Goal: Task Accomplishment & Management: Use online tool/utility

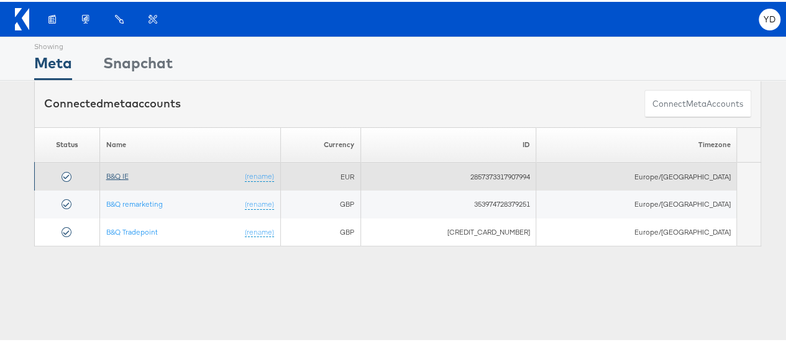
click at [127, 170] on link "B&Q IE" at bounding box center [117, 174] width 22 height 9
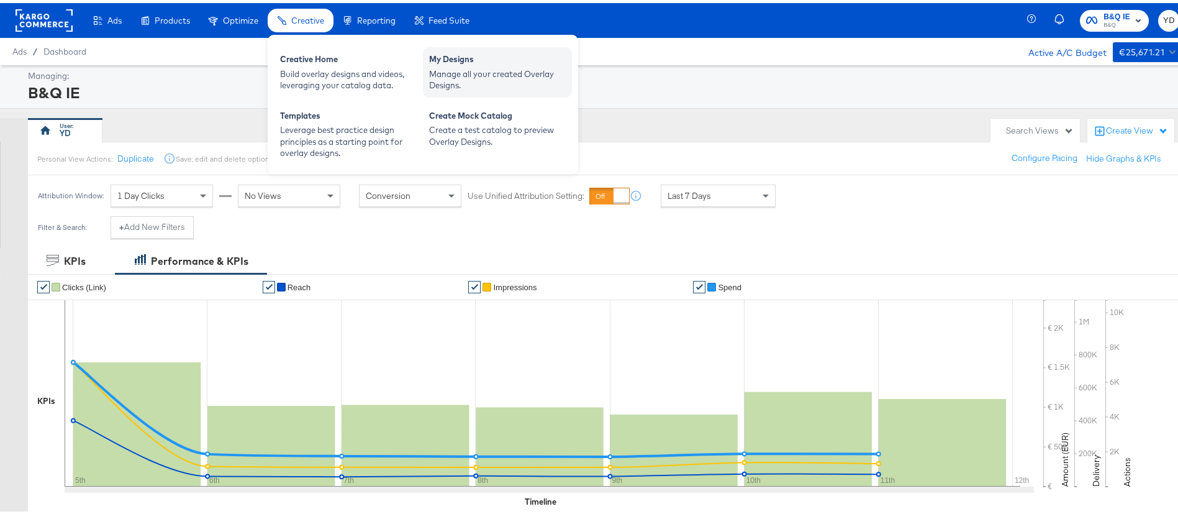
click at [504, 60] on div "My Designs" at bounding box center [497, 57] width 137 height 15
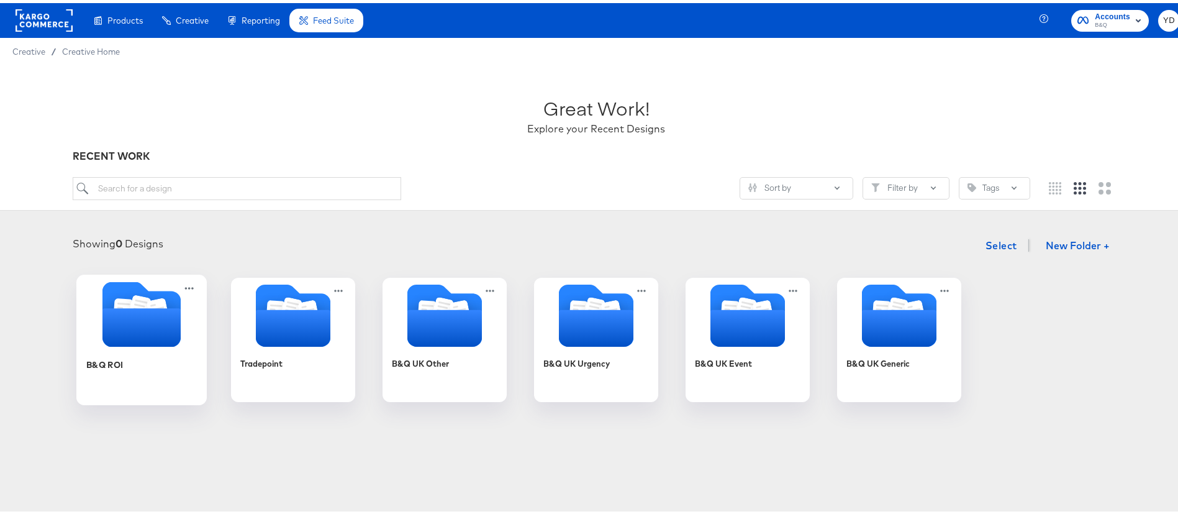
click at [123, 342] on icon "Folder" at bounding box center [141, 324] width 78 height 39
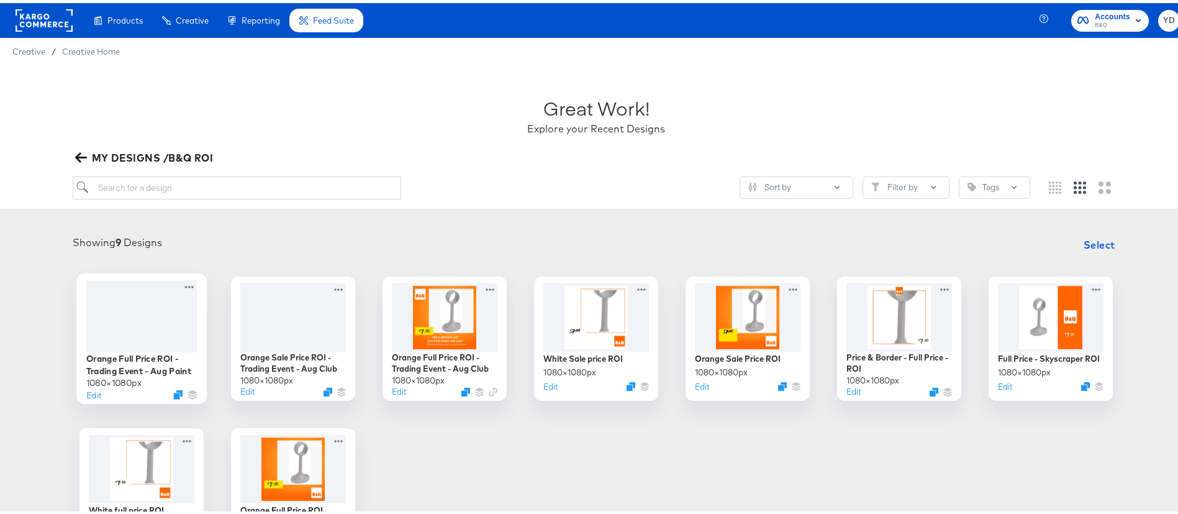
click at [96, 394] on div "Edit" at bounding box center [141, 391] width 111 height 12
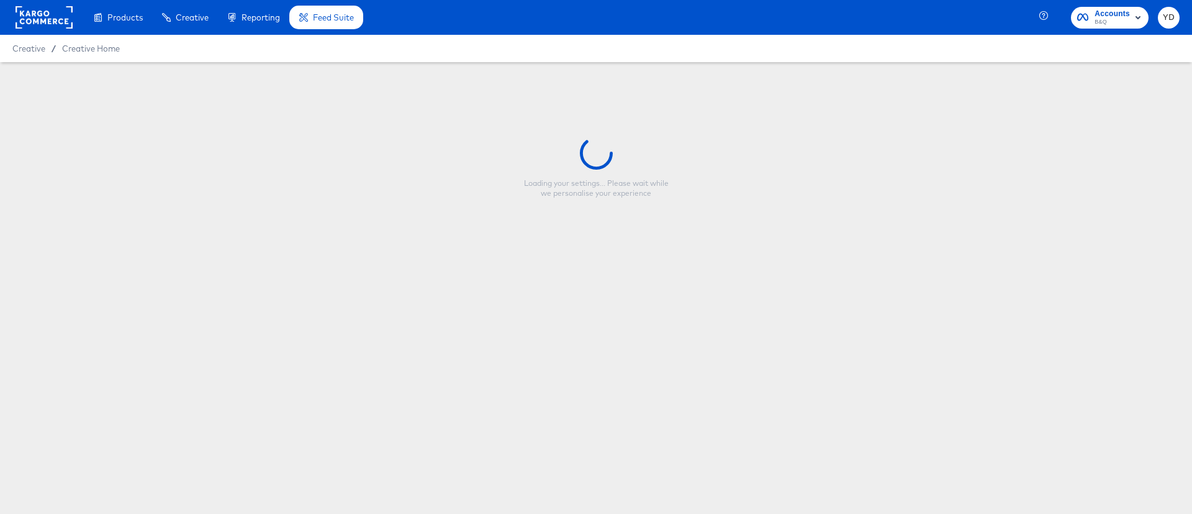
type input "Orange Full Price ROI - Trading Event - Aug Paint"
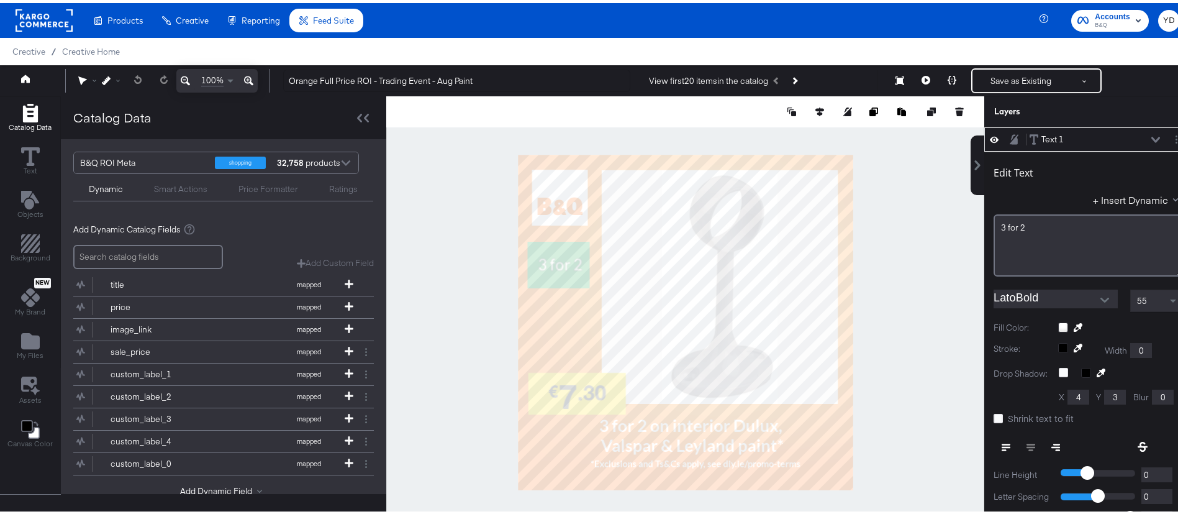
type input "186"
type input "45"
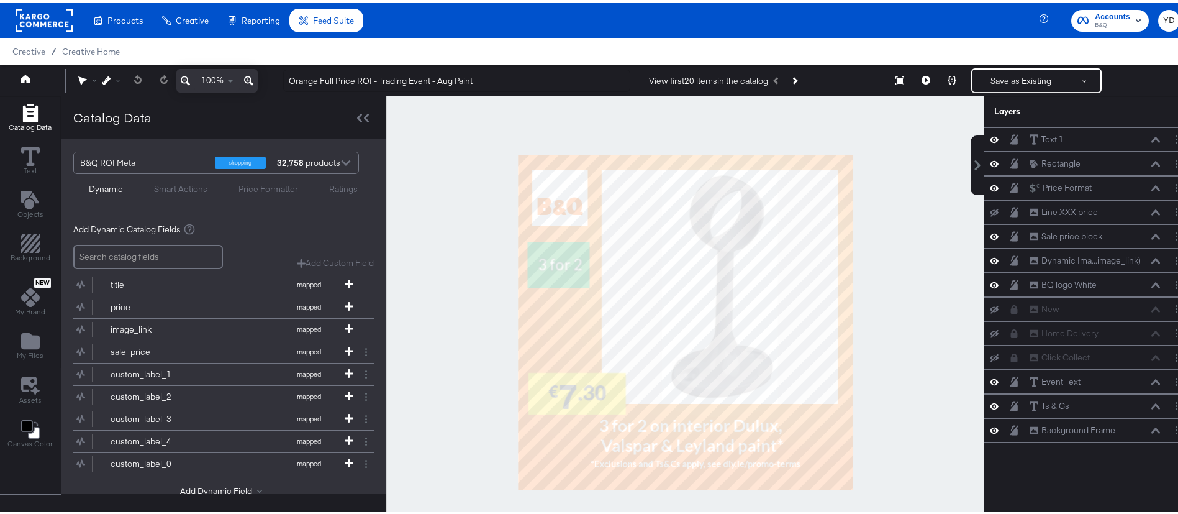
click at [470, 270] on div at bounding box center [685, 319] width 598 height 452
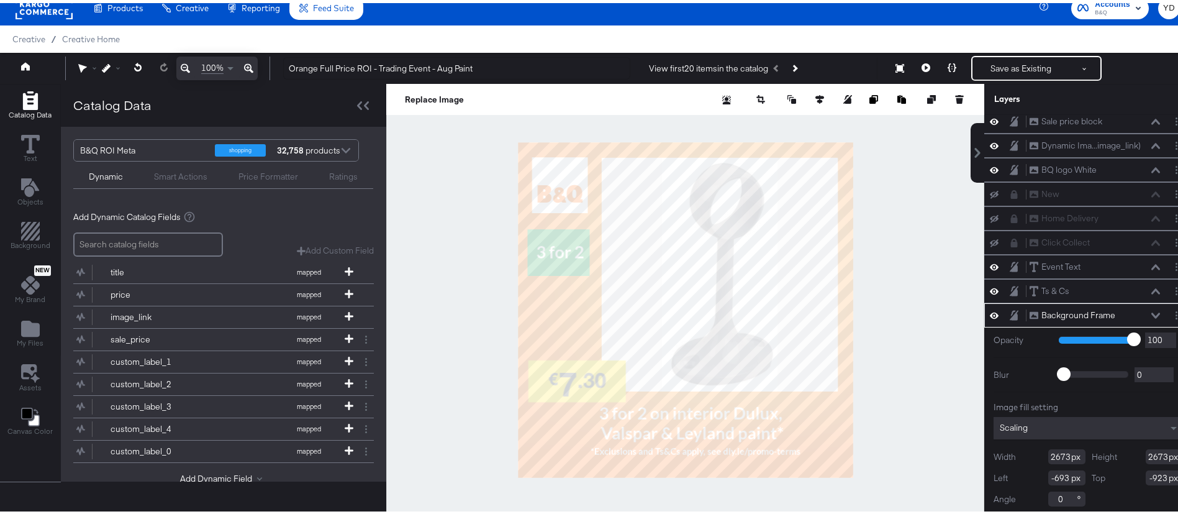
scroll to position [24, 0]
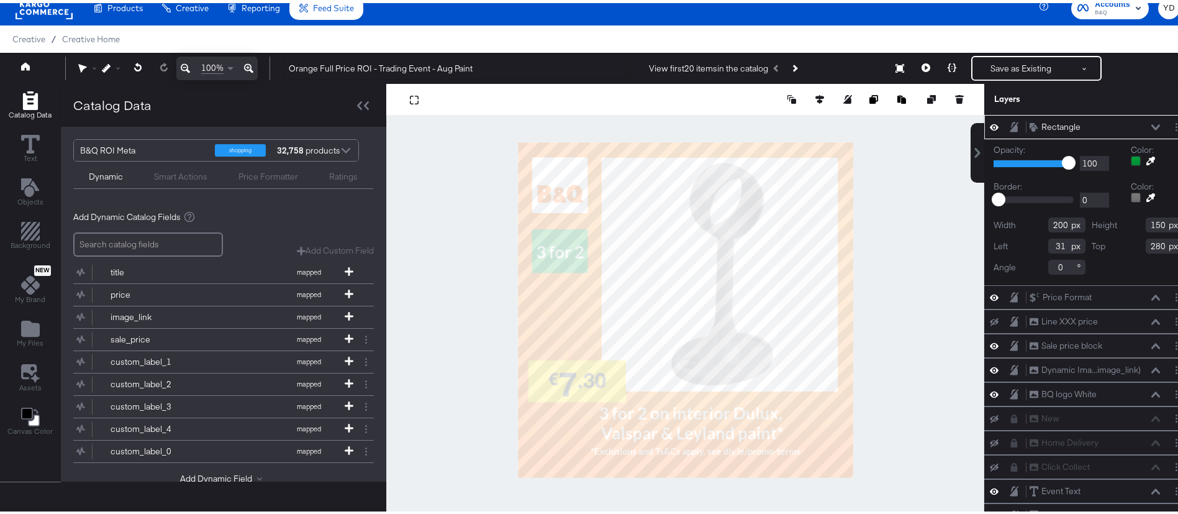
type input "45"
type input "180"
type input "140"
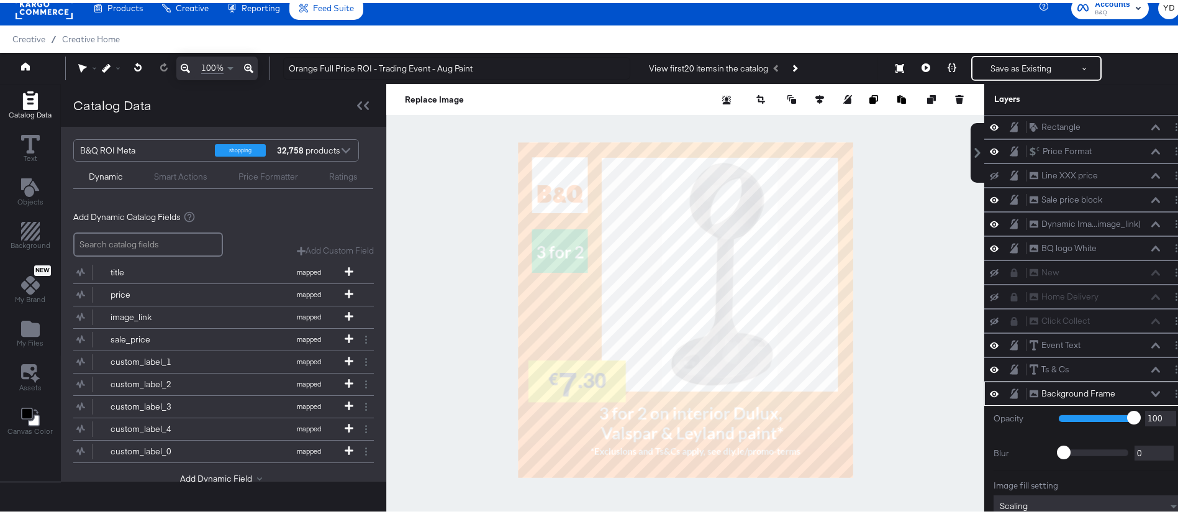
scroll to position [102, 0]
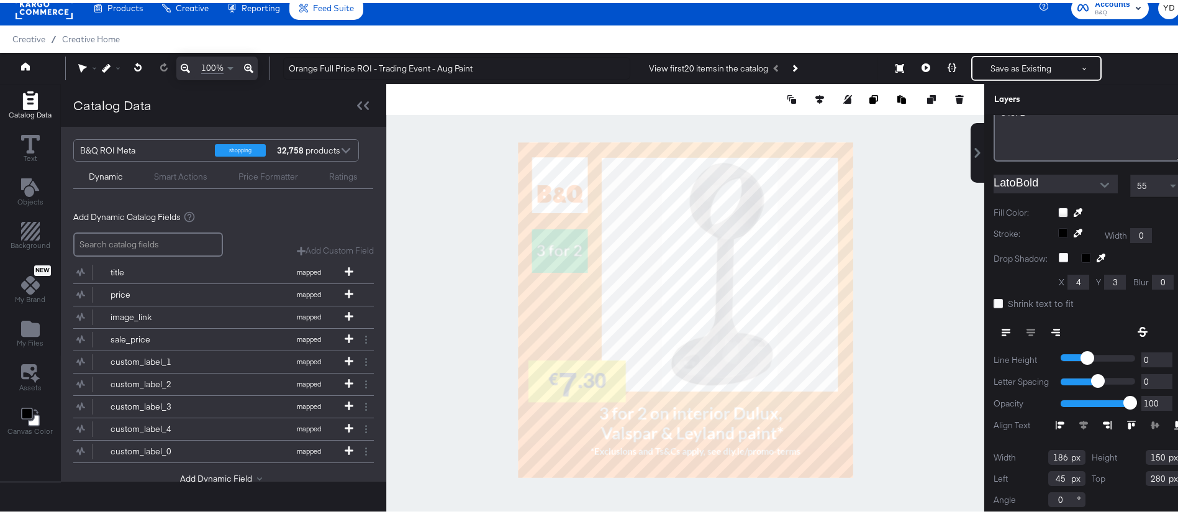
type input "180"
type input "140"
click at [467, 279] on div at bounding box center [685, 307] width 598 height 452
type input "120"
type input "100"
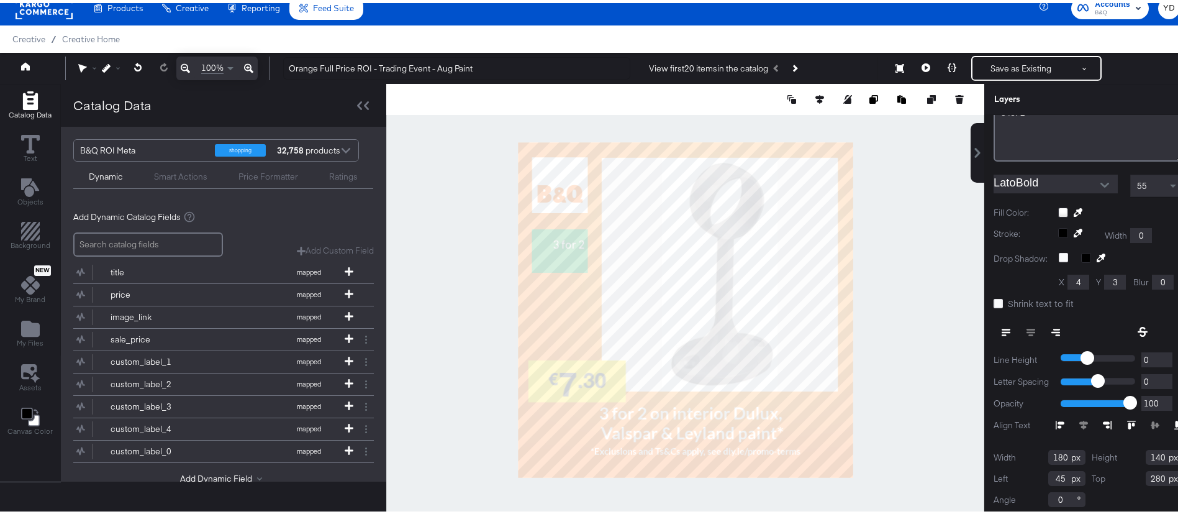
type input "105"
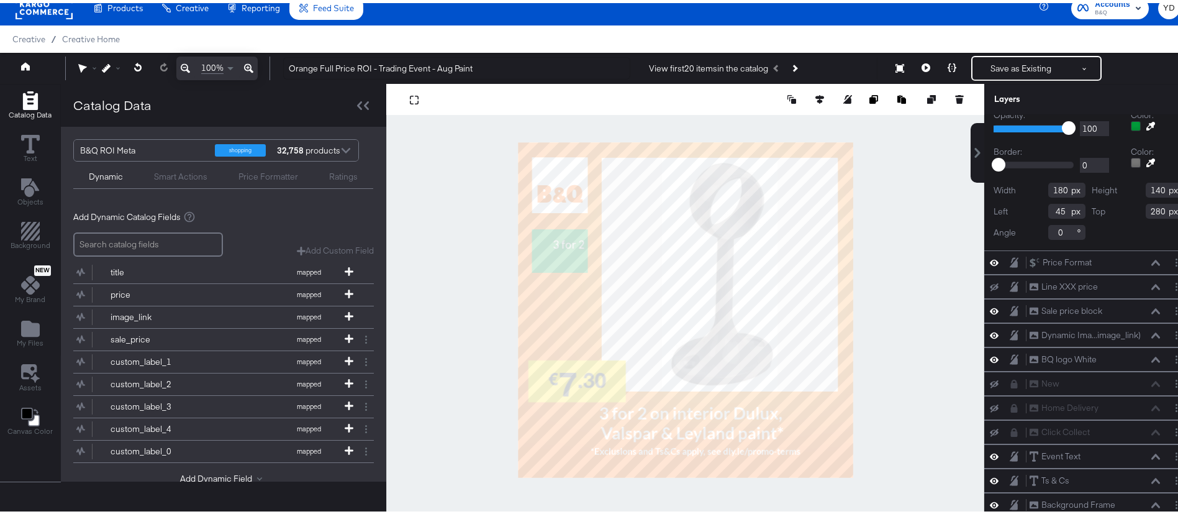
scroll to position [24, 0]
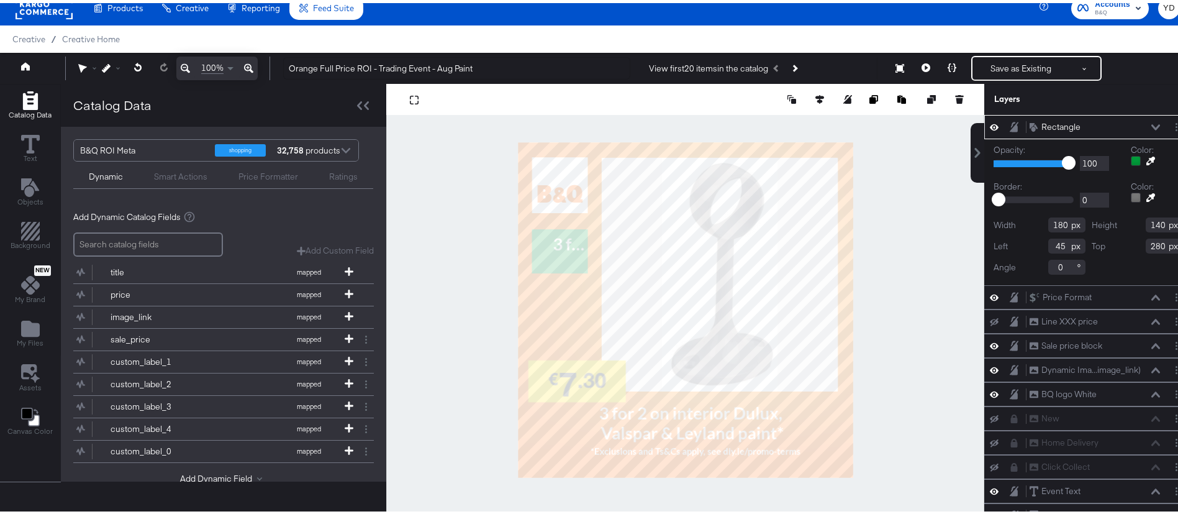
type input "142"
click at [469, 262] on div at bounding box center [685, 307] width 598 height 452
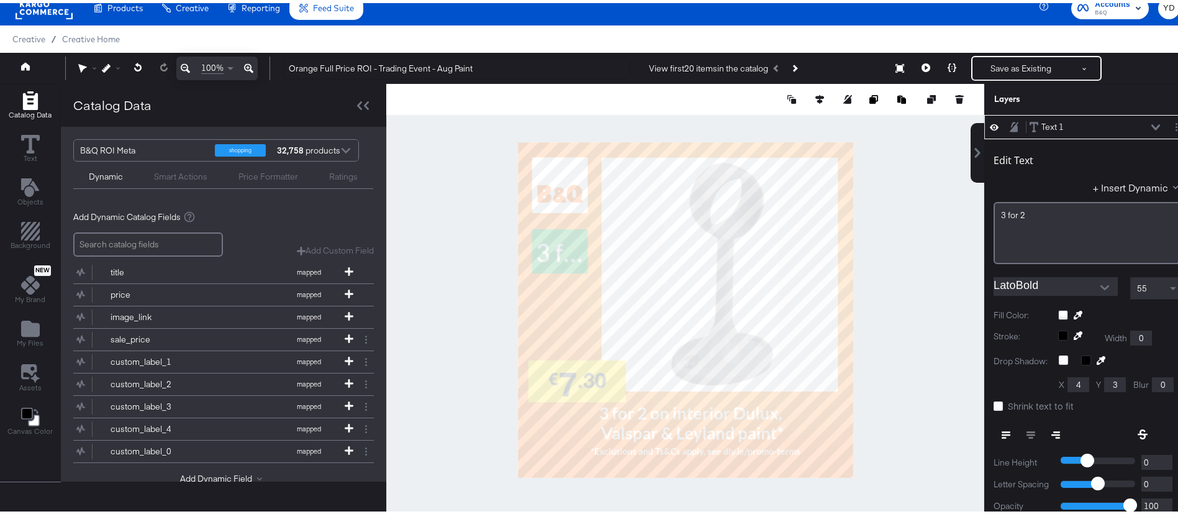
type input "180"
type input "156"
type input "45"
type input "158"
type input "142"
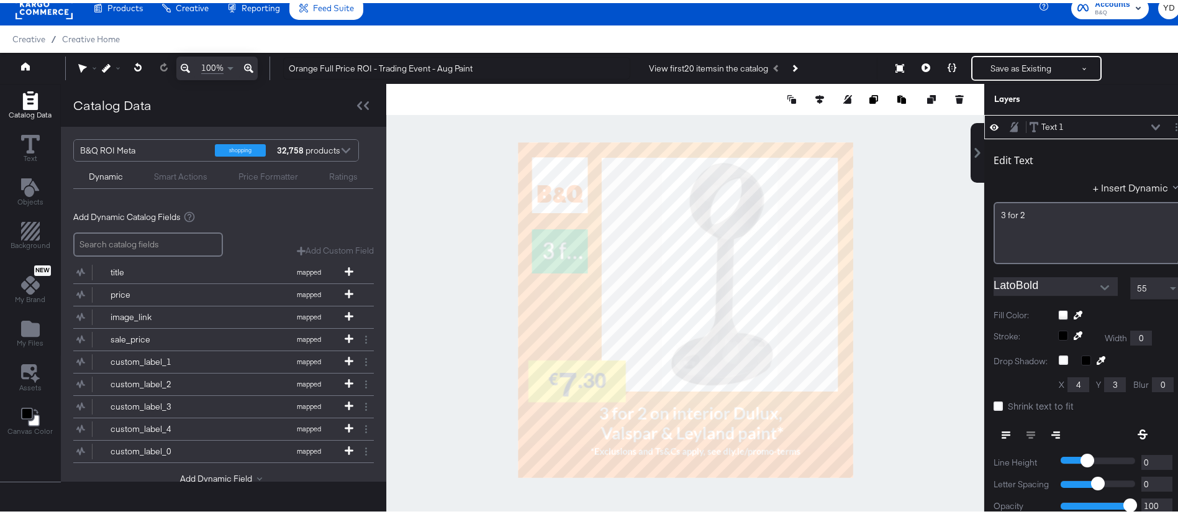
type input "67"
type input "180"
type input "45"
click at [474, 286] on div at bounding box center [685, 307] width 598 height 452
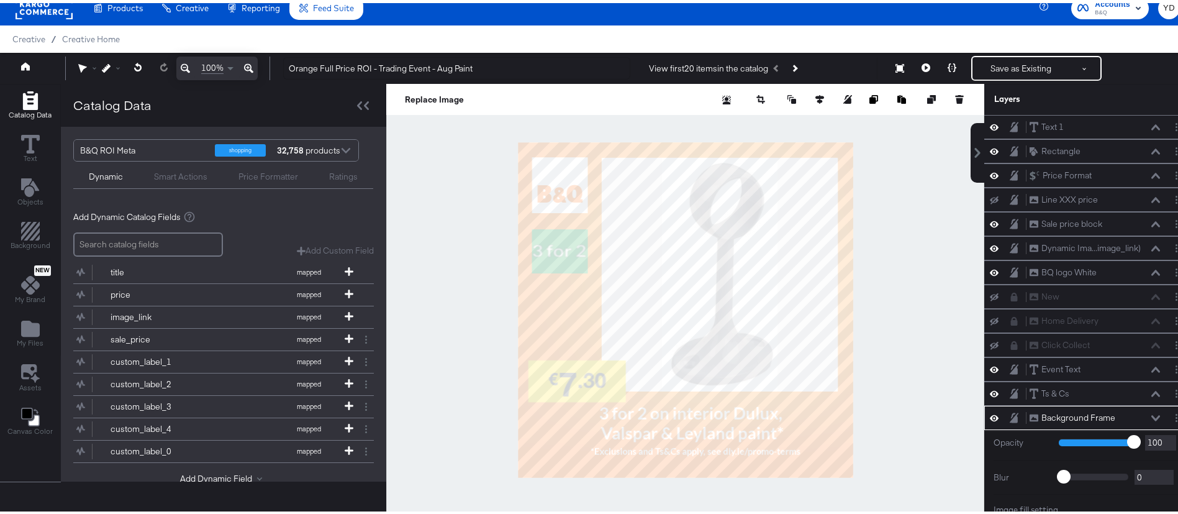
scroll to position [102, 0]
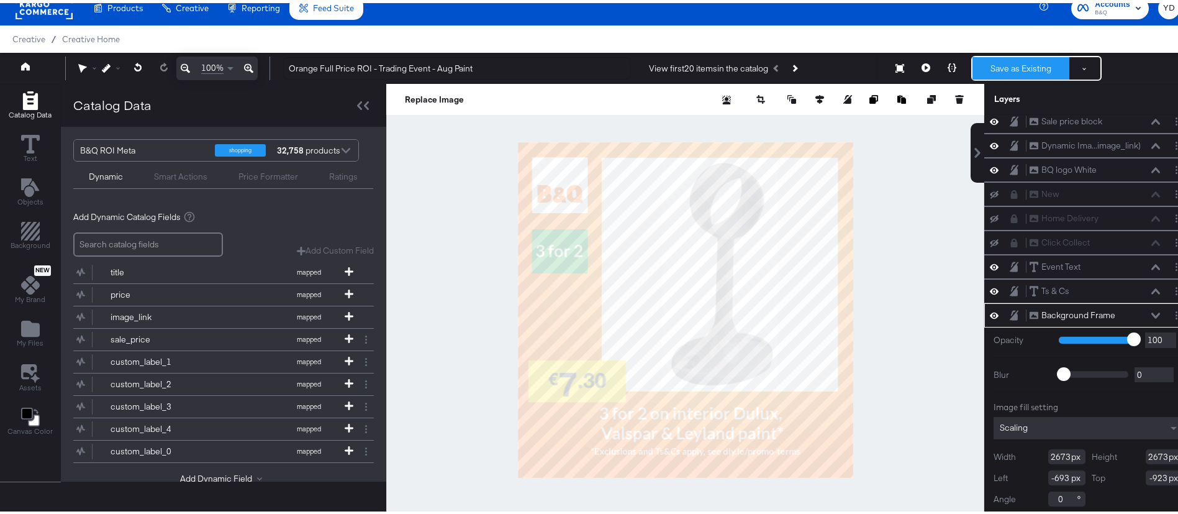
click at [1011, 64] on button "Save as Existing" at bounding box center [1020, 65] width 97 height 22
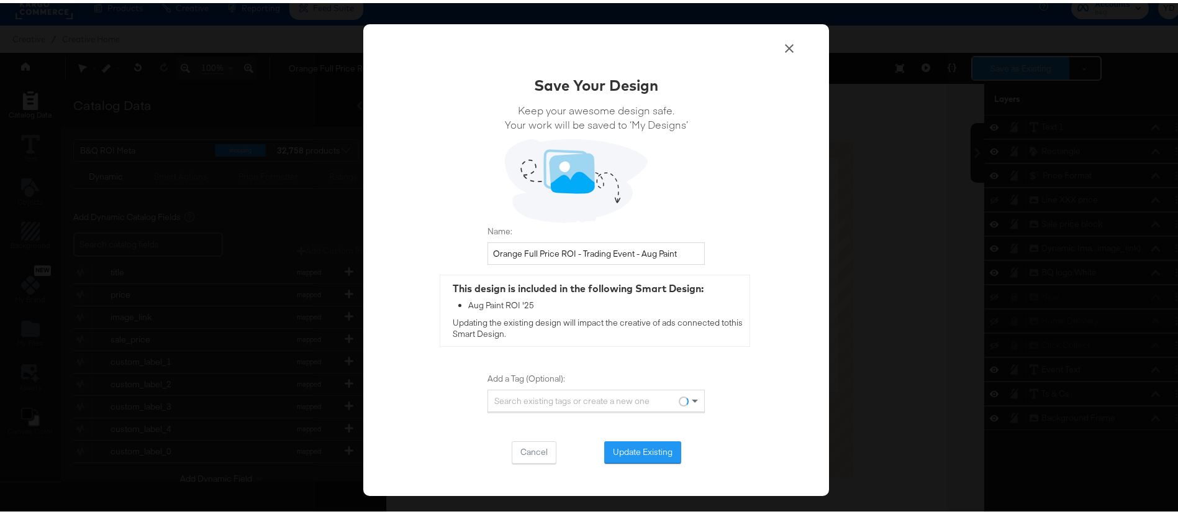
scroll to position [0, 0]
click at [647, 445] on button "Update Existing" at bounding box center [642, 449] width 77 height 22
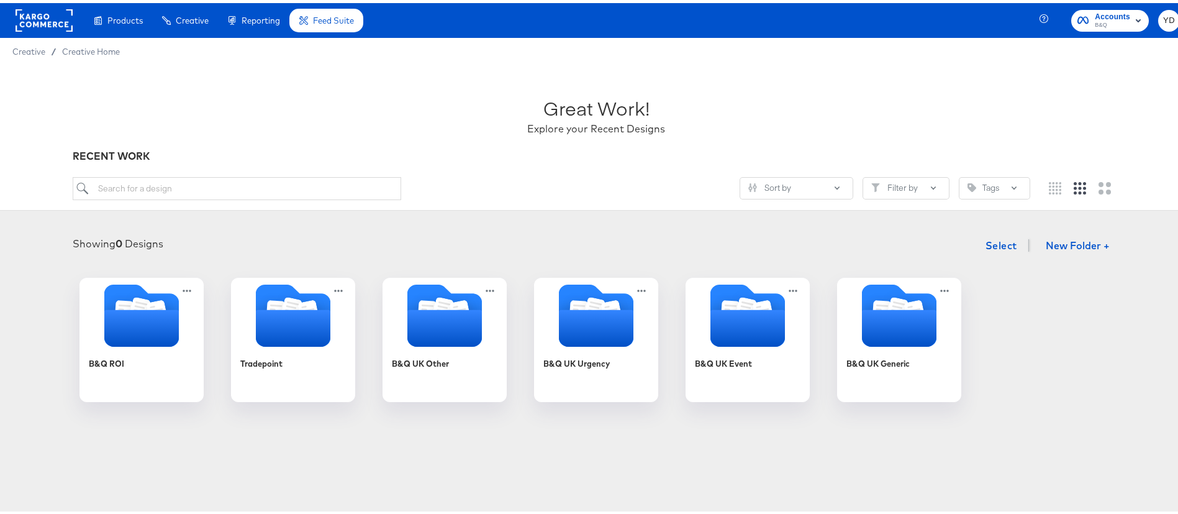
click at [455, 77] on div "Great Work! Explore your Recent Designs" at bounding box center [597, 107] width 1048 height 78
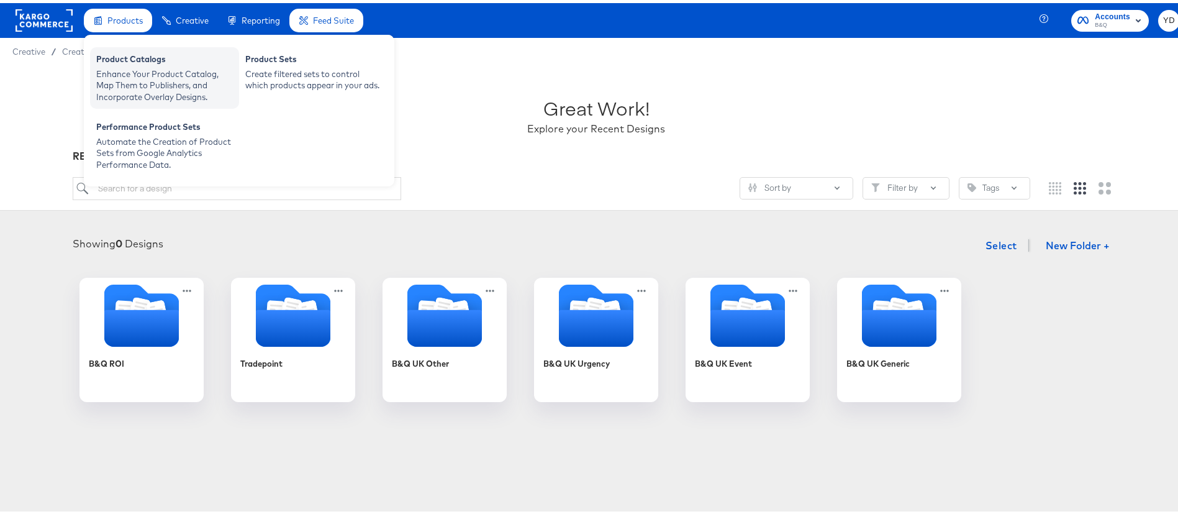
click at [162, 78] on div "Enhance Your Product Catalog, Map Them to Publishers, and Incorporate Overlay D…" at bounding box center [164, 82] width 137 height 35
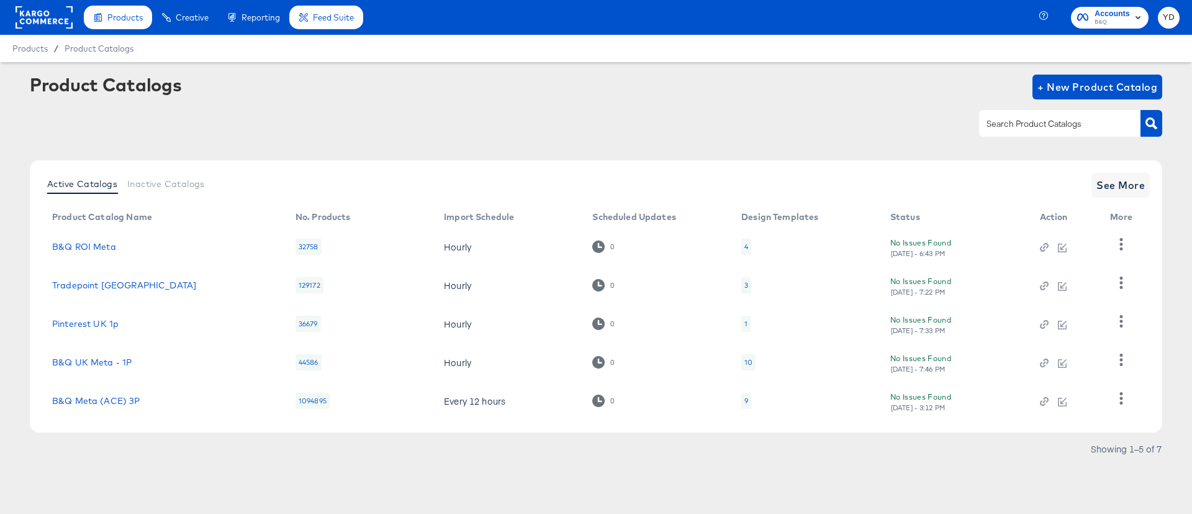
click at [748, 245] on div "4" at bounding box center [746, 246] width 10 height 16
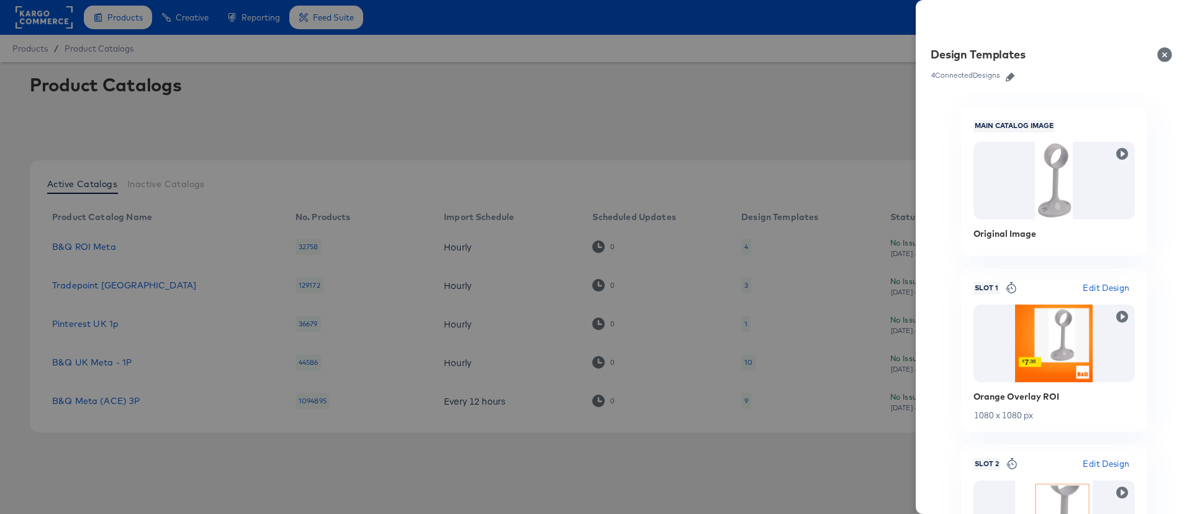
click at [1164, 49] on button "Close" at bounding box center [1167, 54] width 35 height 35
